Goal: Check status: Check status

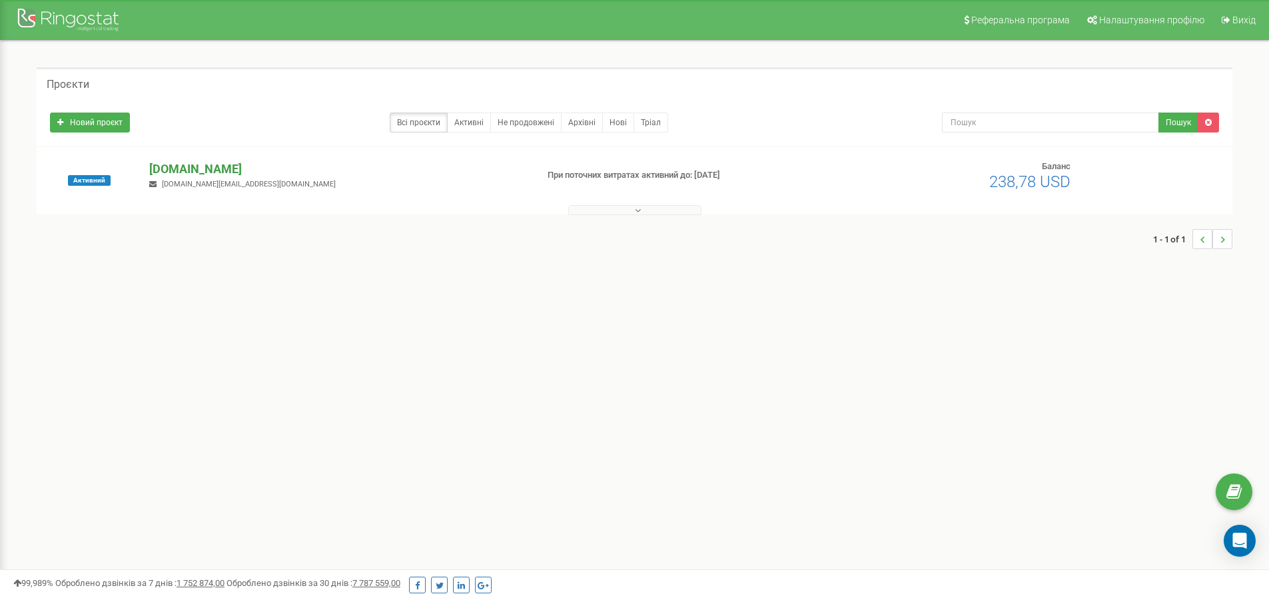
click at [191, 171] on p "[DOMAIN_NAME]" at bounding box center [337, 169] width 376 height 17
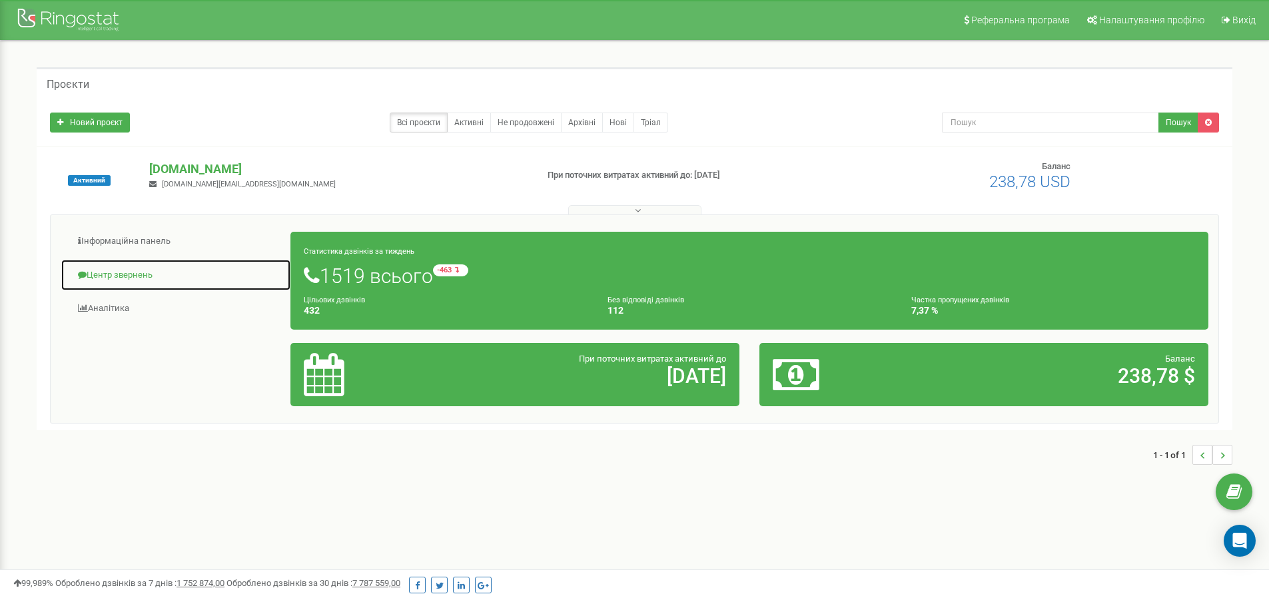
click at [121, 272] on link "Центр звернень" at bounding box center [176, 275] width 230 height 33
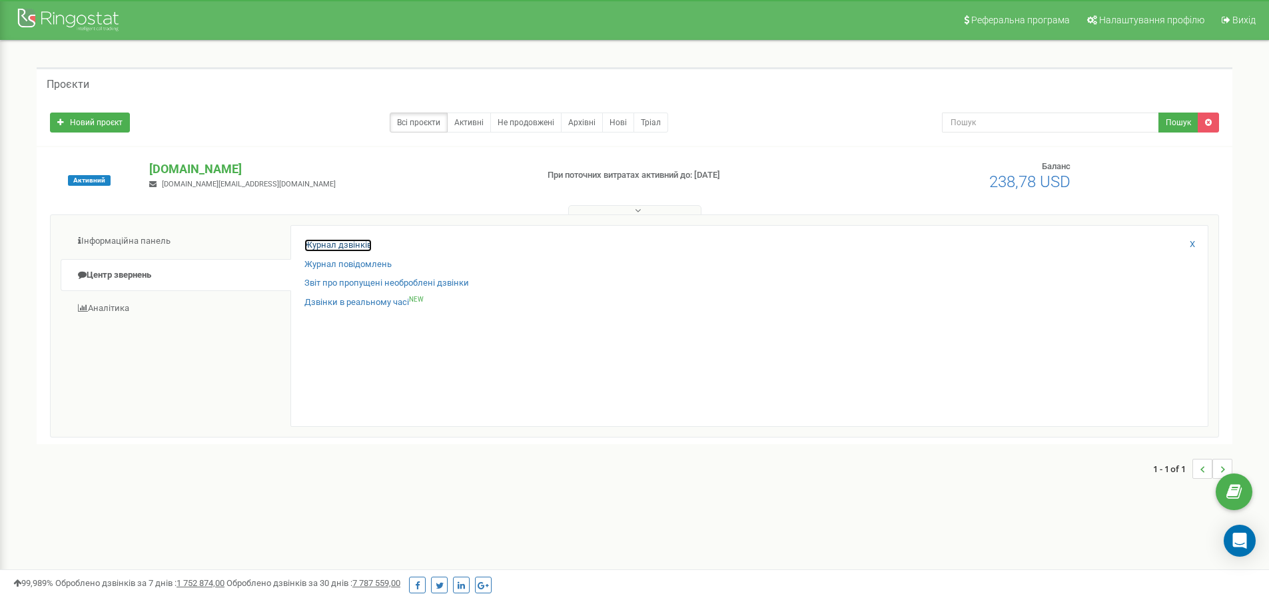
click at [364, 247] on link "Журнал дзвінків" at bounding box center [337, 245] width 67 height 13
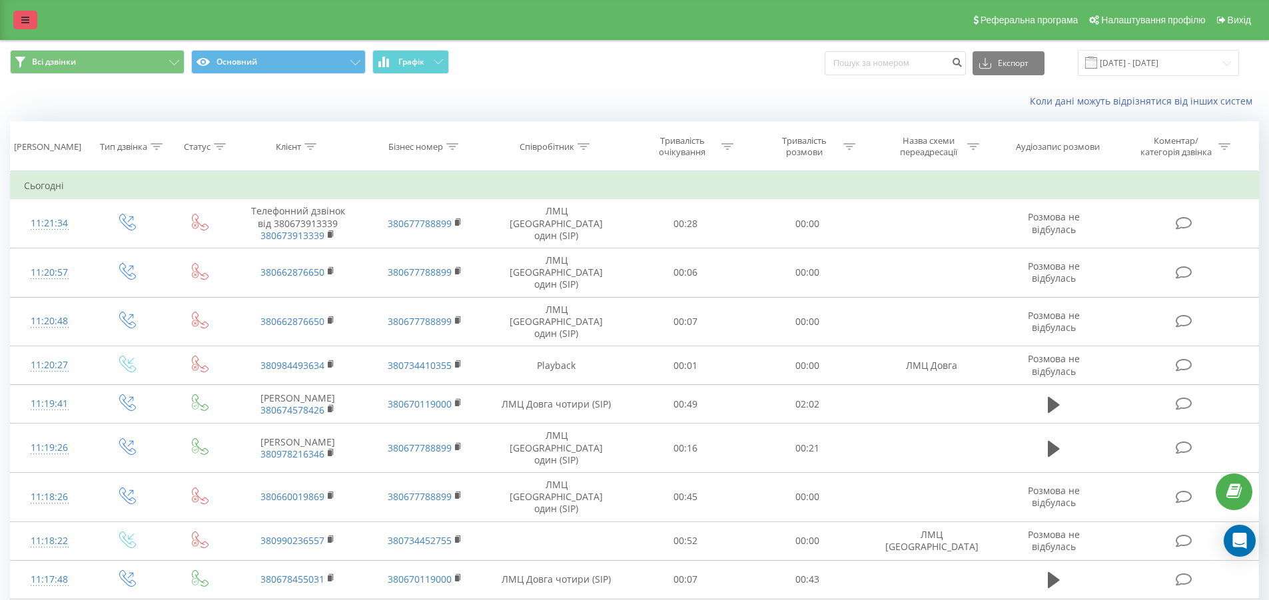
click at [25, 18] on icon at bounding box center [25, 19] width 8 height 9
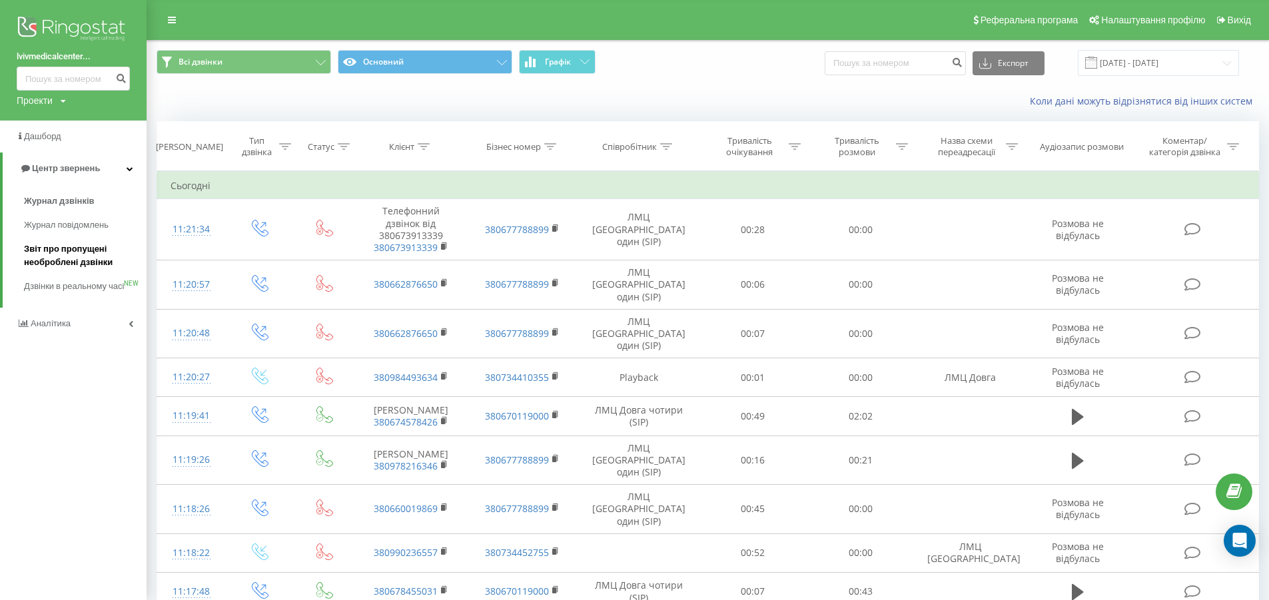
click at [73, 254] on span "Звіт про пропущені необроблені дзвінки" at bounding box center [82, 255] width 116 height 27
